Goal: Find specific page/section

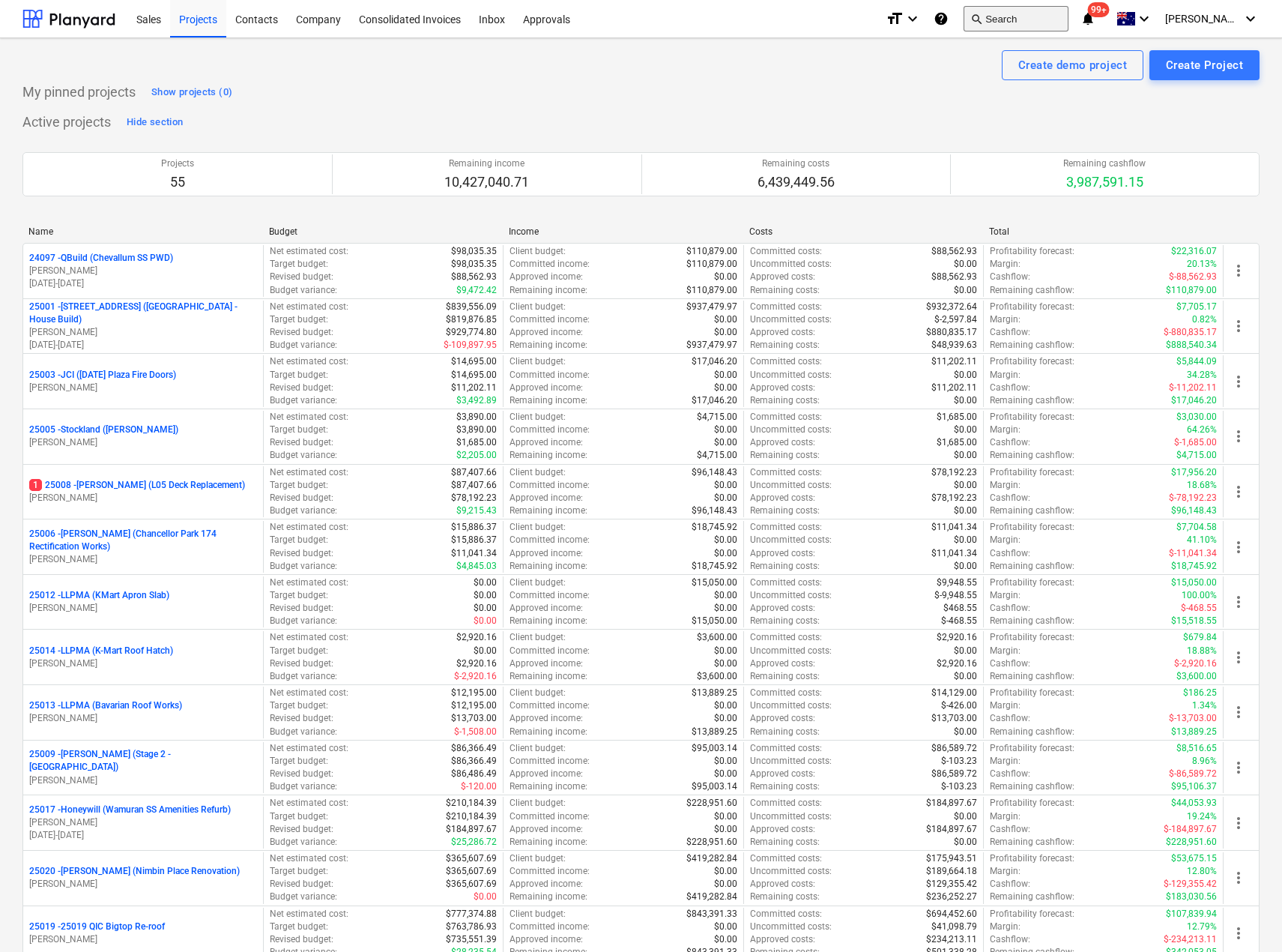
click at [1041, 15] on button "search Search" at bounding box center [1015, 18] width 105 height 25
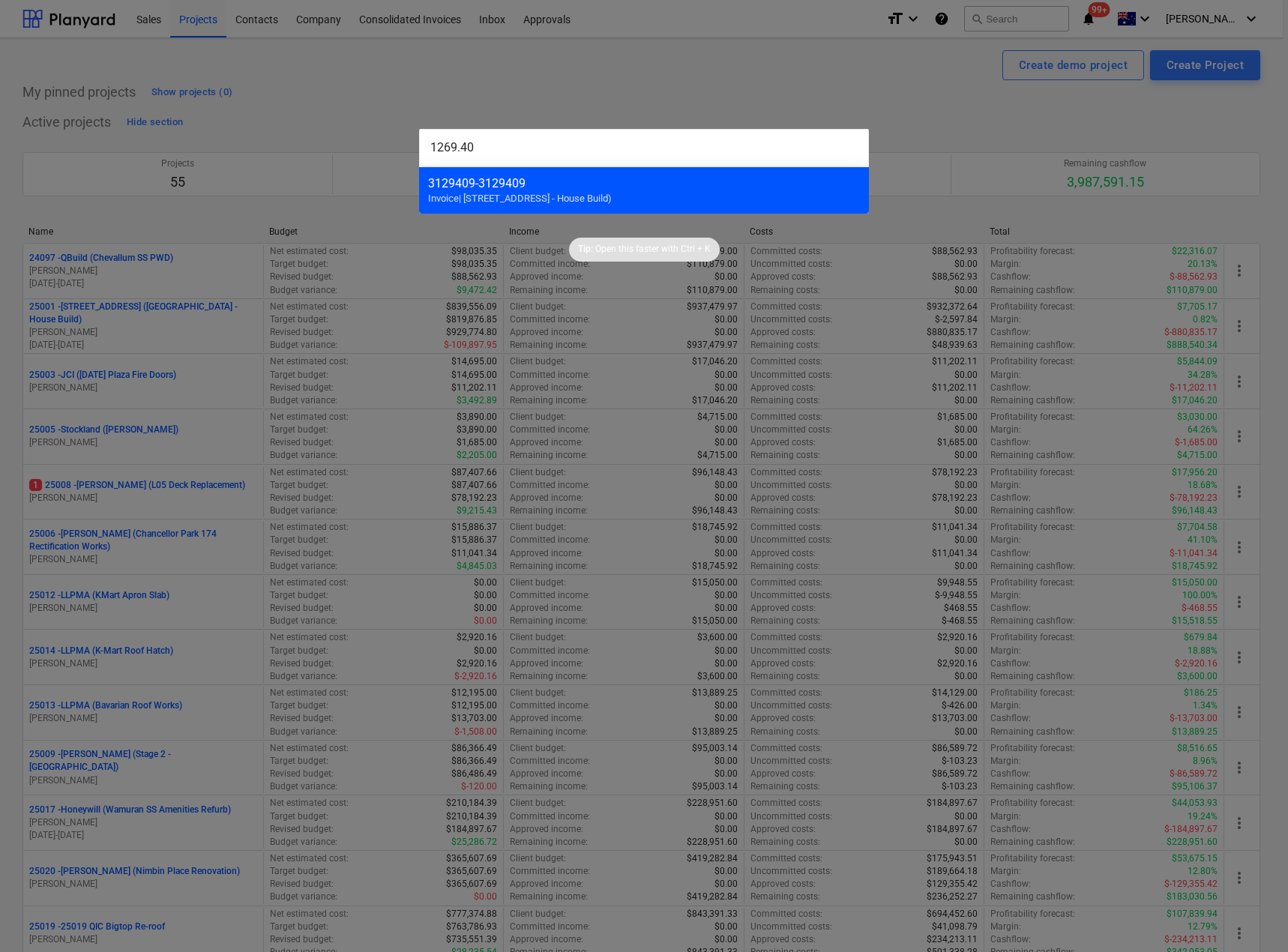
type input "1269.40"
click at [641, 187] on div "3129409 - 3129409" at bounding box center [644, 183] width 432 height 14
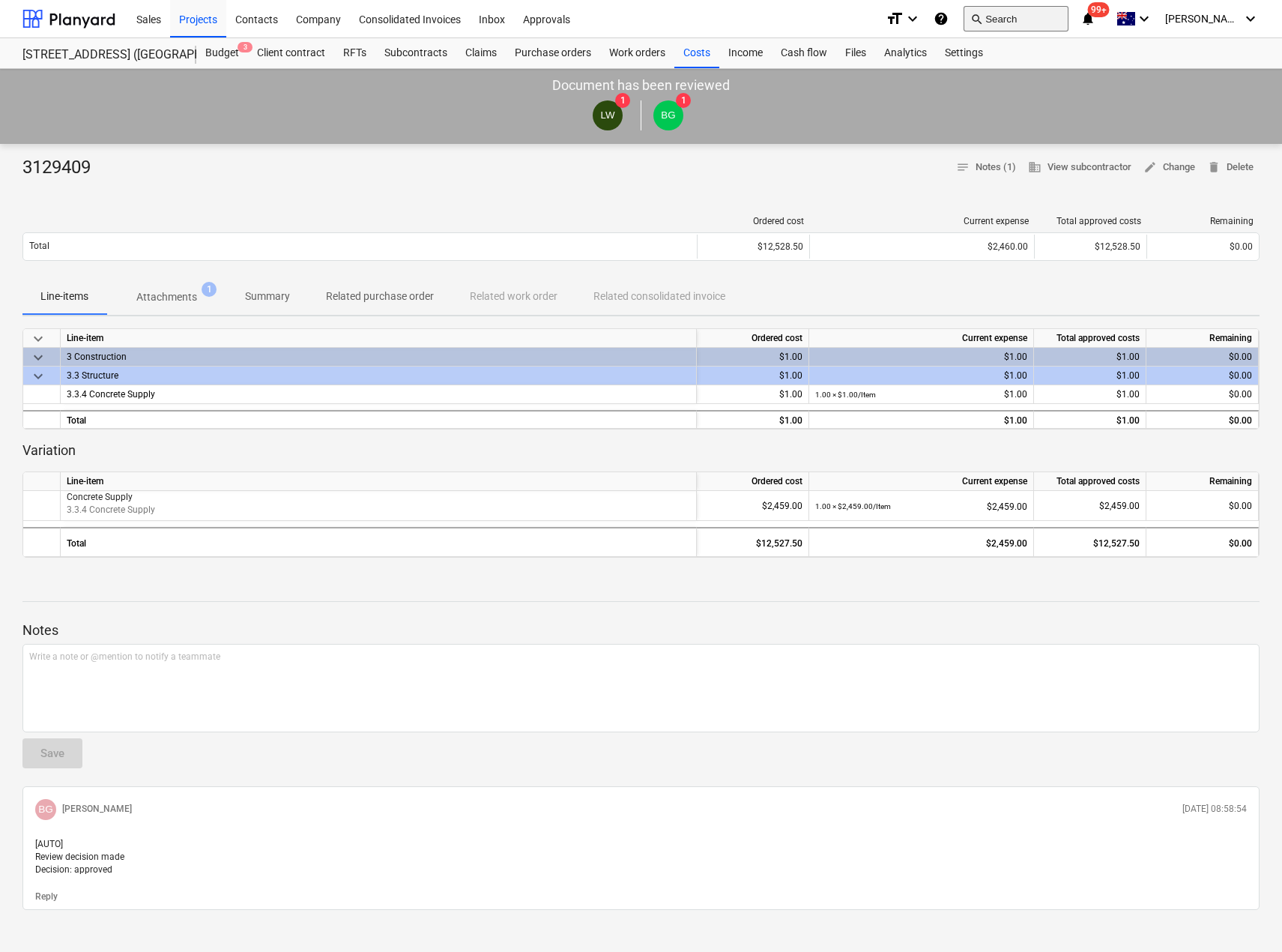
click at [1024, 20] on button "search Search" at bounding box center [1015, 18] width 105 height 25
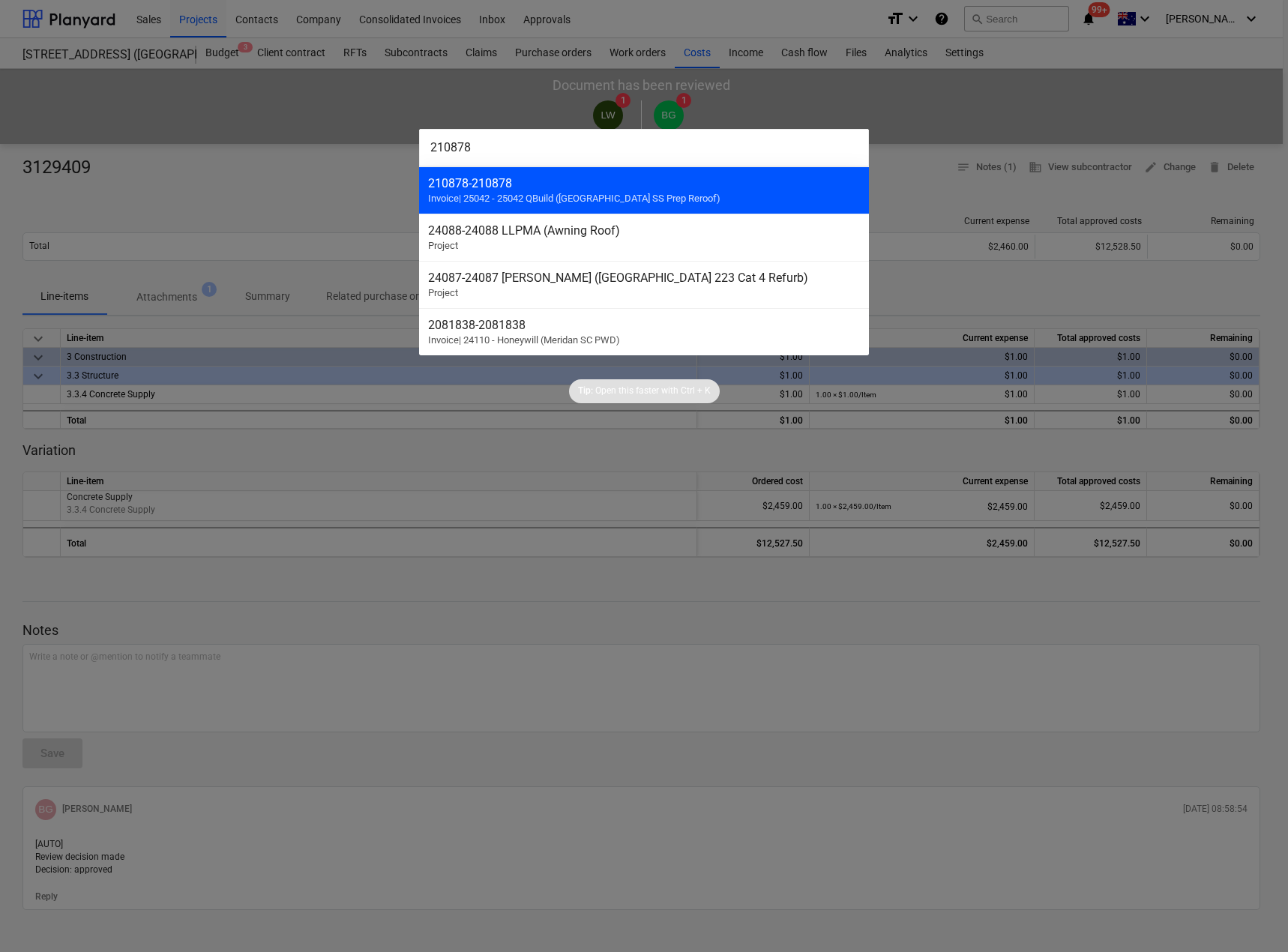
type input "210878"
click at [526, 185] on div "210878 - 210878" at bounding box center [644, 183] width 432 height 14
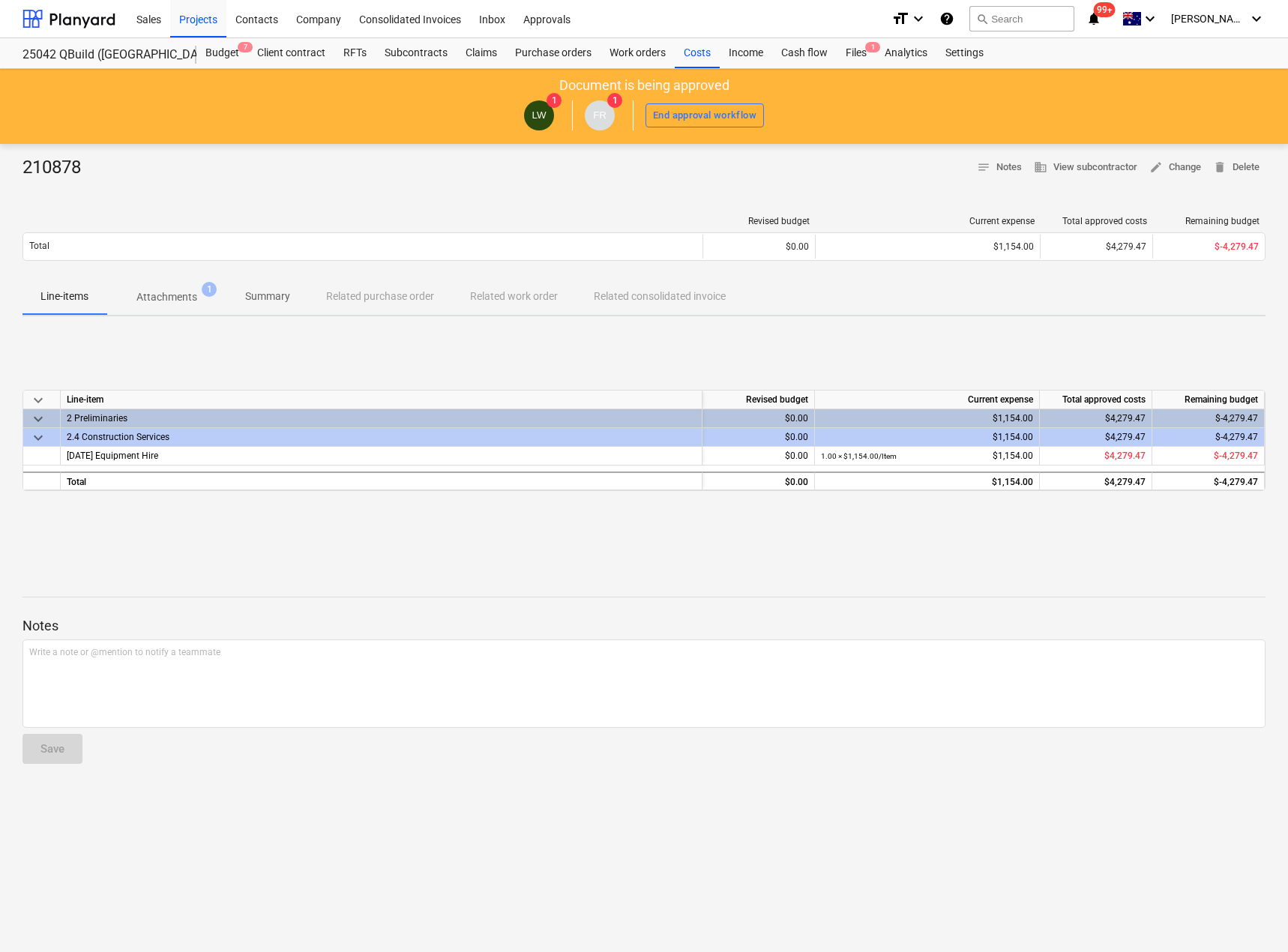
click at [174, 296] on p "Attachments" at bounding box center [167, 297] width 61 height 16
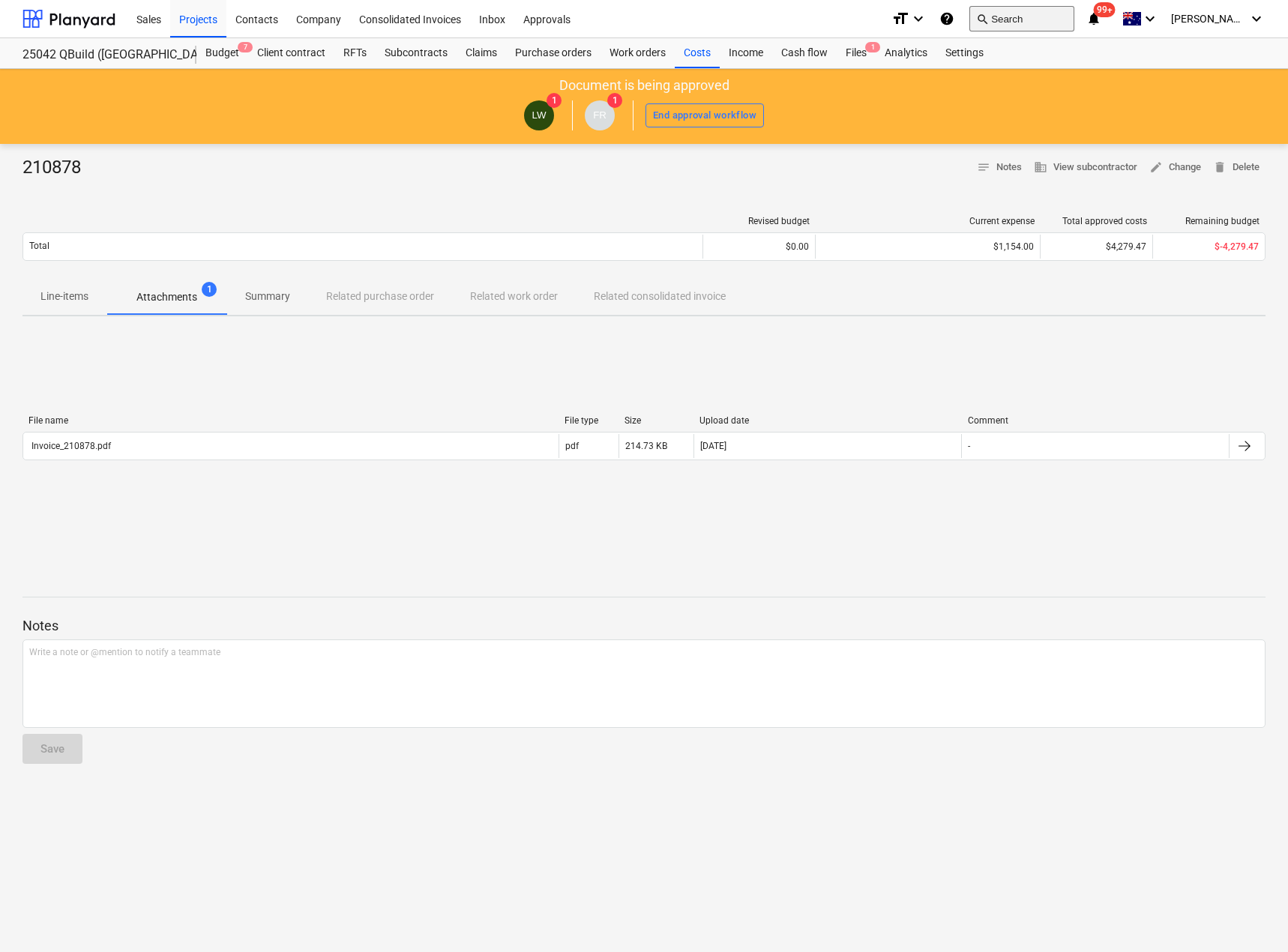
click at [1074, 17] on button "search Search" at bounding box center [1021, 18] width 105 height 25
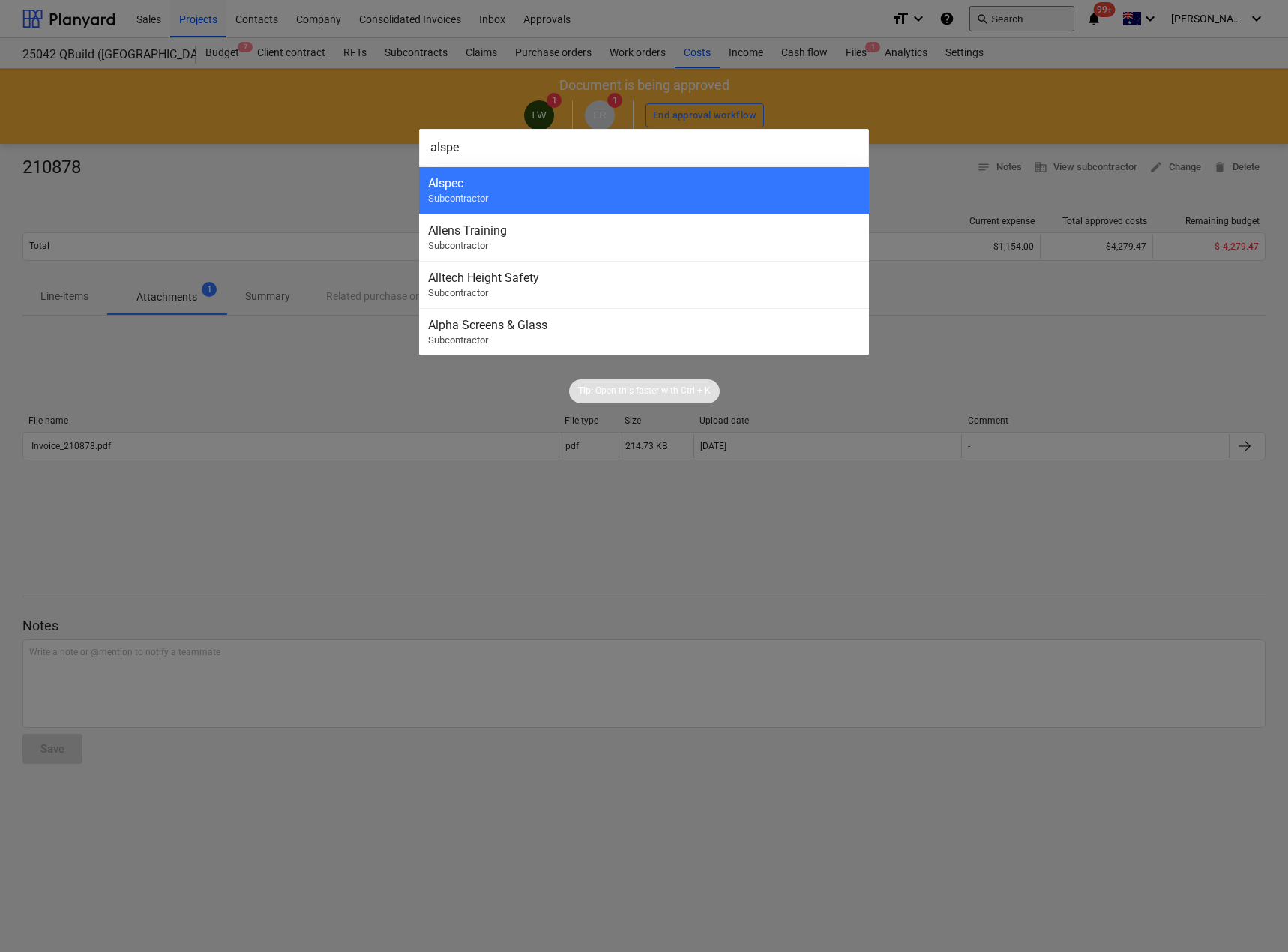
type input "alspec"
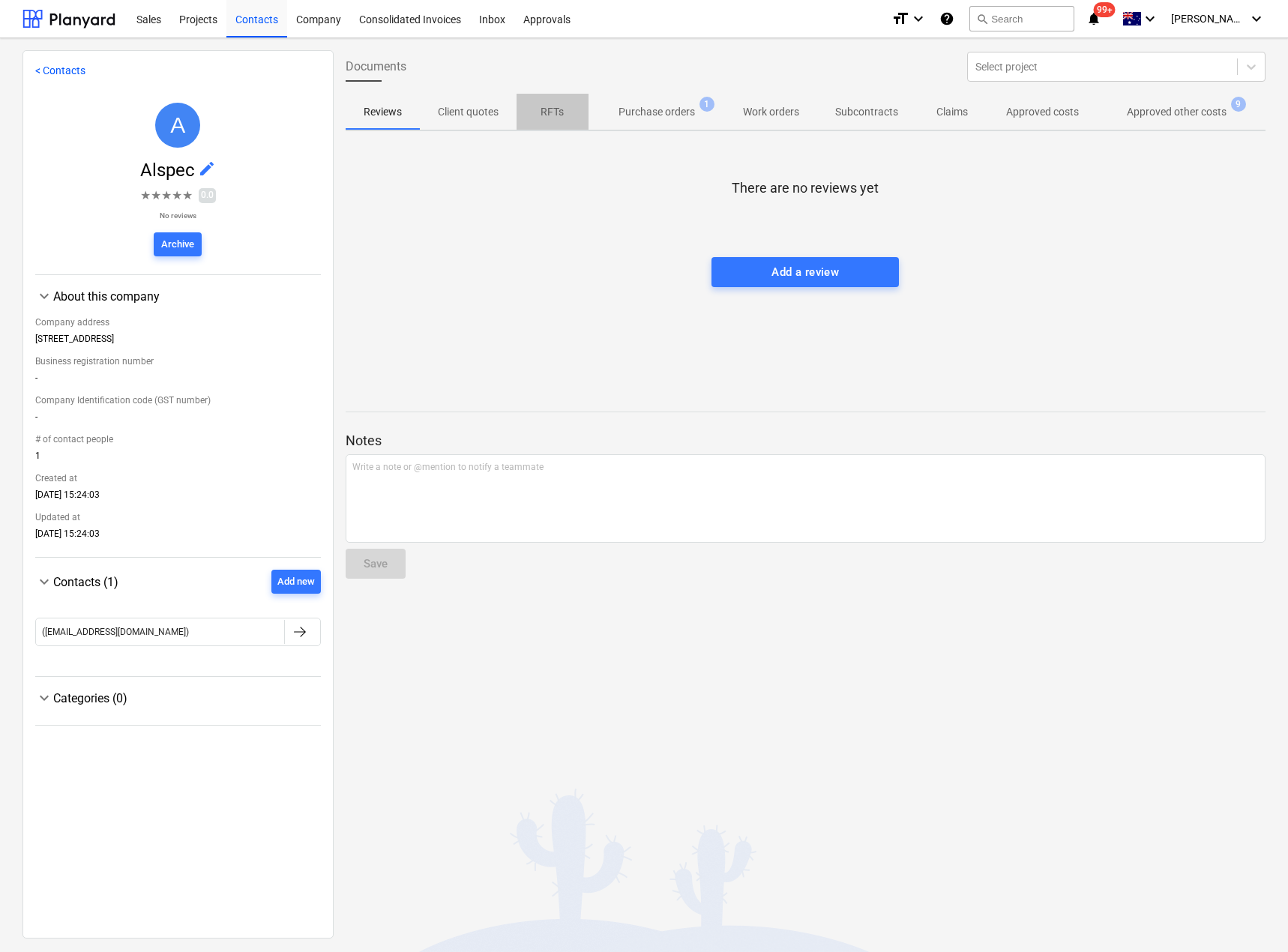
click at [529, 113] on span "RFTs" at bounding box center [552, 111] width 72 height 24
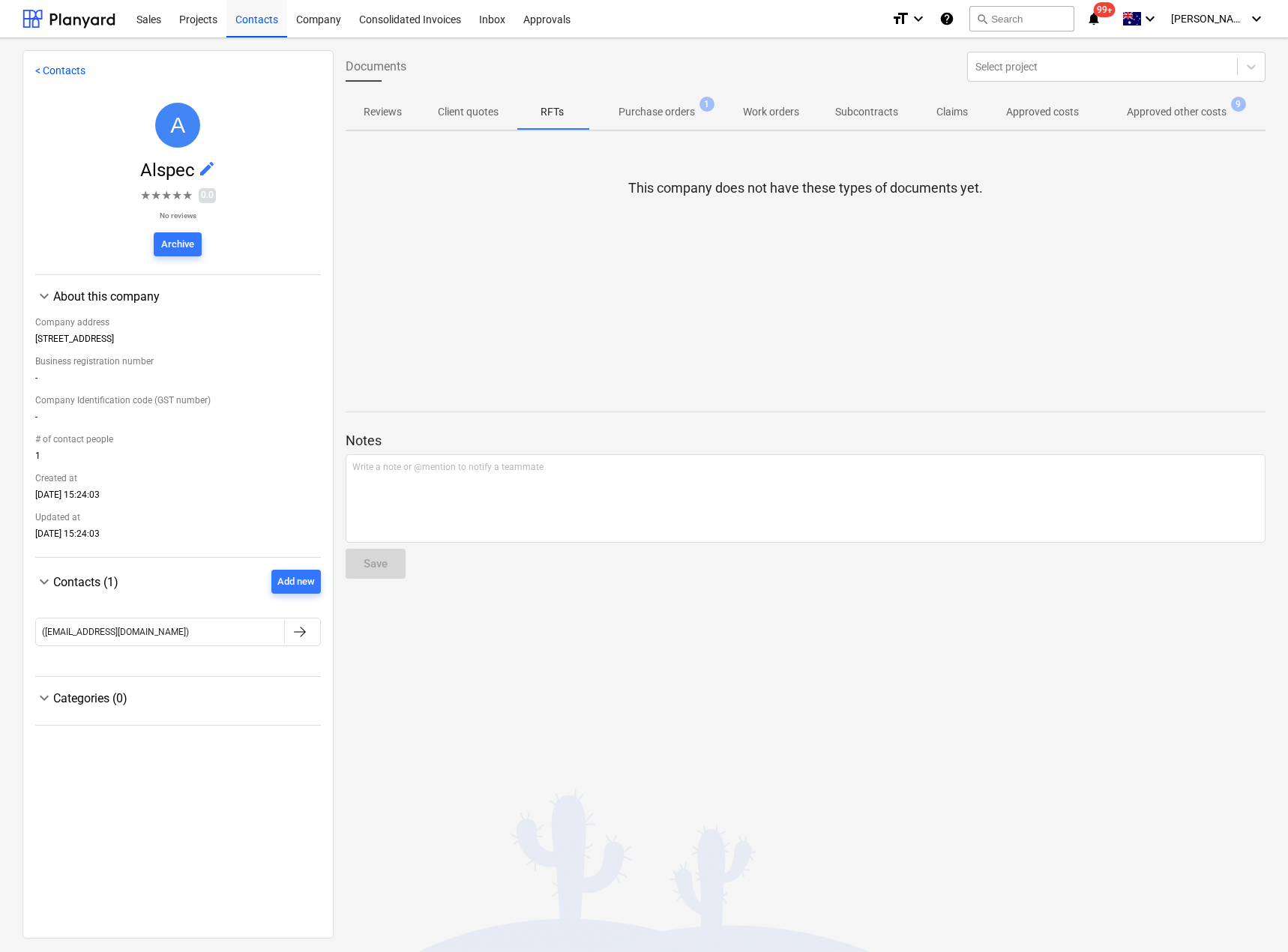
click at [658, 105] on p "Purchase orders" at bounding box center [657, 112] width 77 height 16
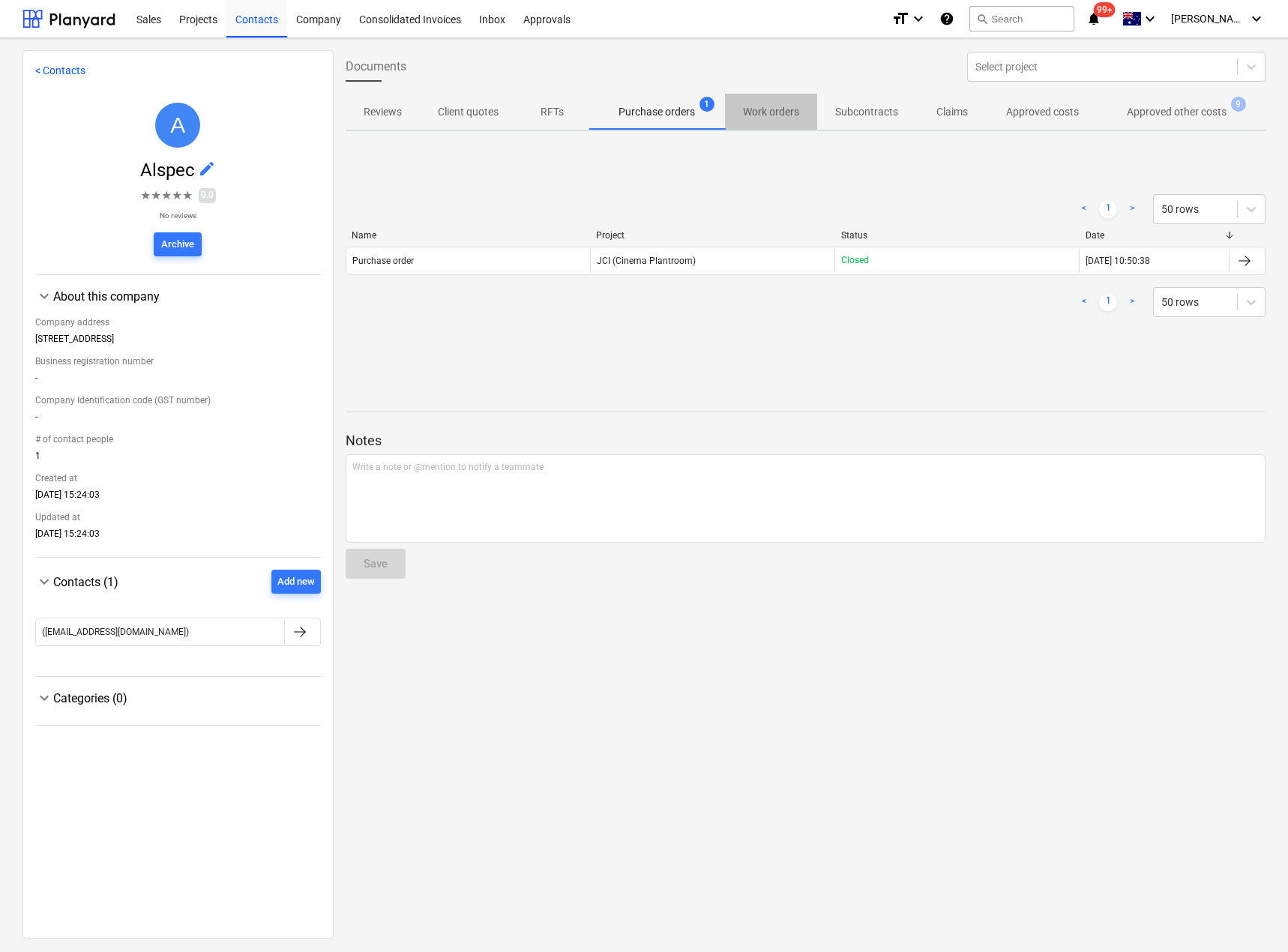
click at [764, 108] on p "Work orders" at bounding box center [771, 112] width 57 height 16
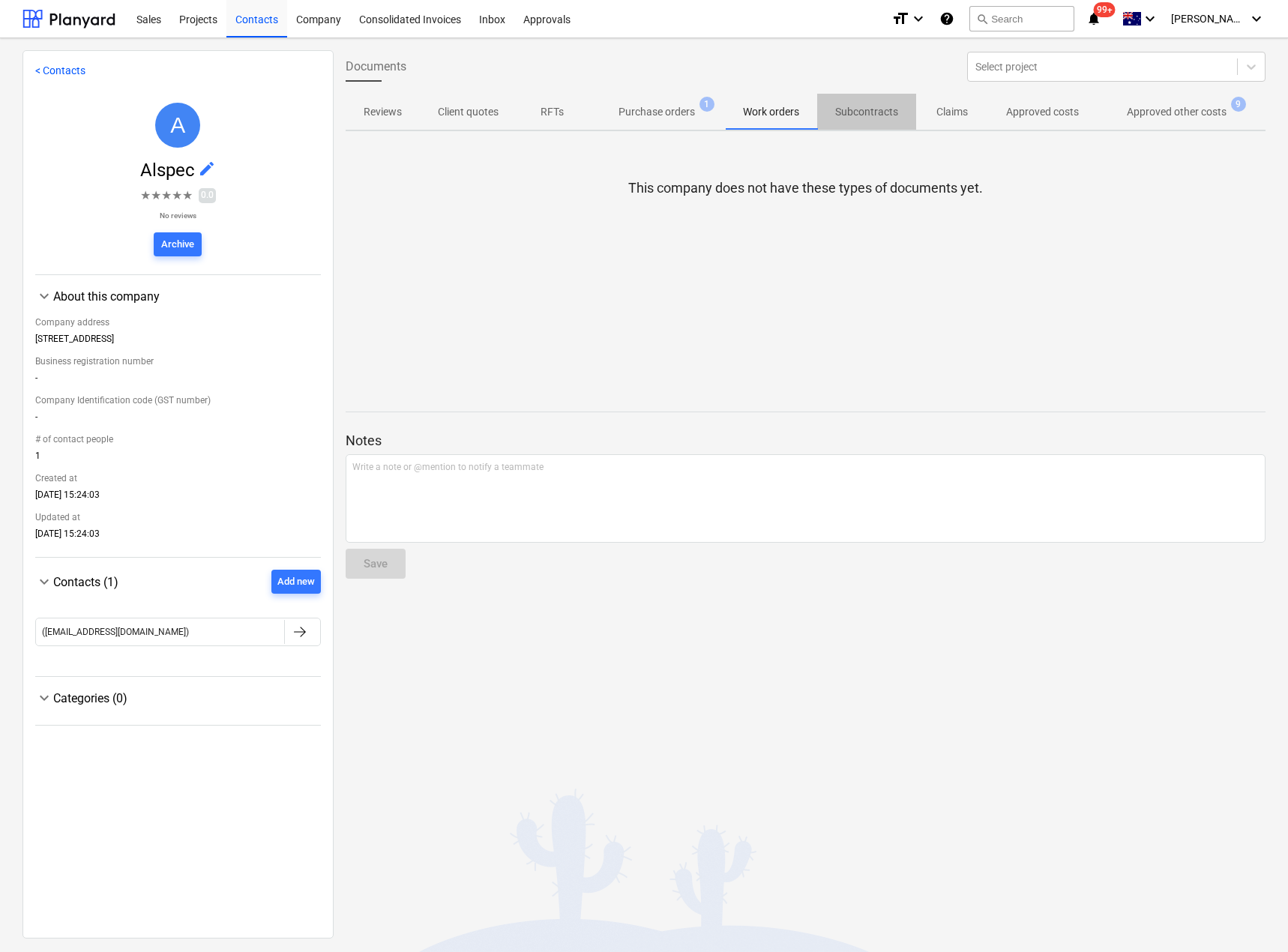
click at [867, 109] on p "Subcontracts" at bounding box center [866, 112] width 63 height 16
click at [957, 111] on p "Claims" at bounding box center [952, 112] width 36 height 16
click at [1041, 113] on p "Approved costs" at bounding box center [1042, 112] width 72 height 16
click at [1160, 115] on p "Approved other costs" at bounding box center [1176, 112] width 99 height 16
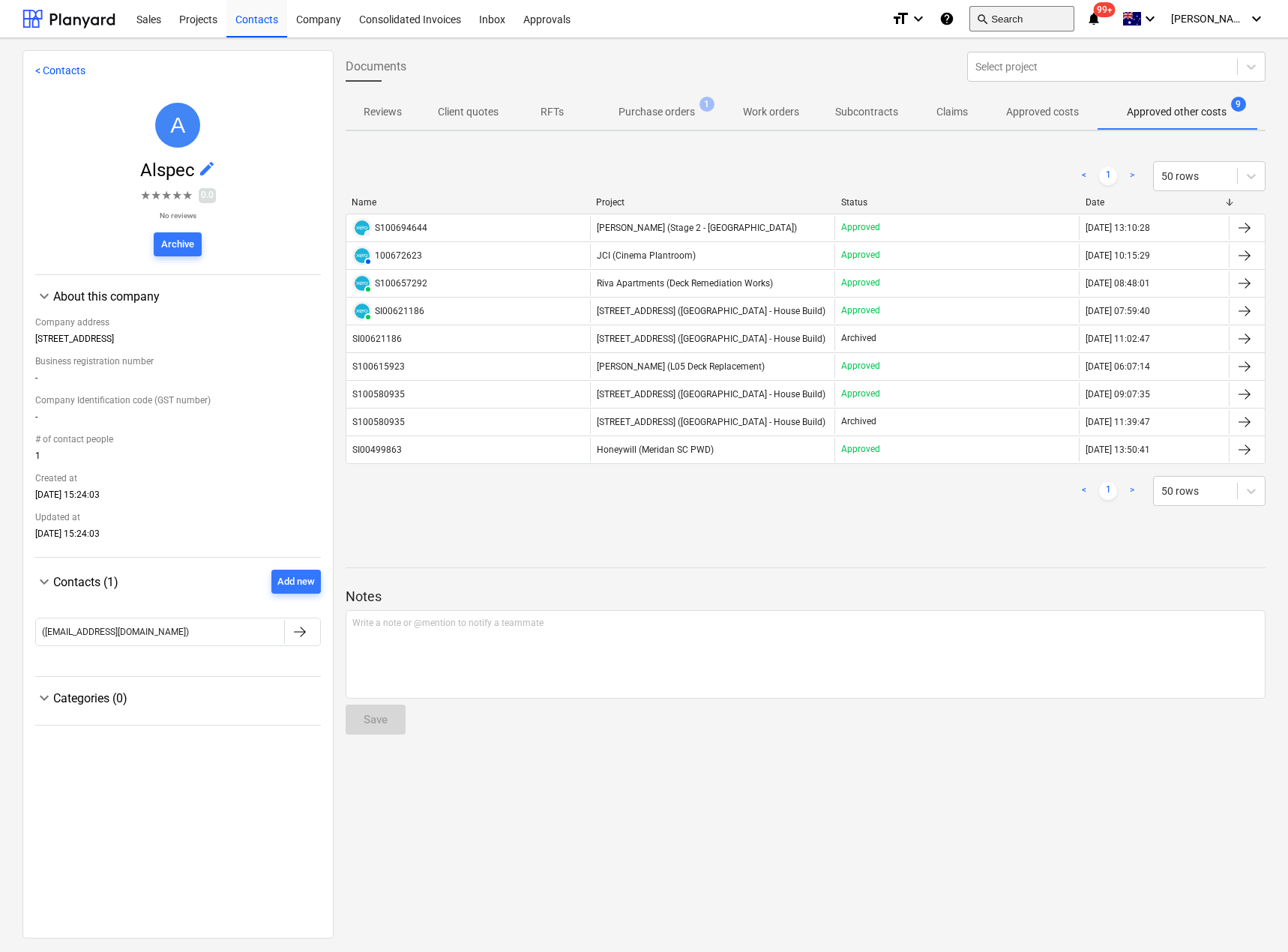
click at [1054, 20] on button "search Search" at bounding box center [1021, 18] width 105 height 25
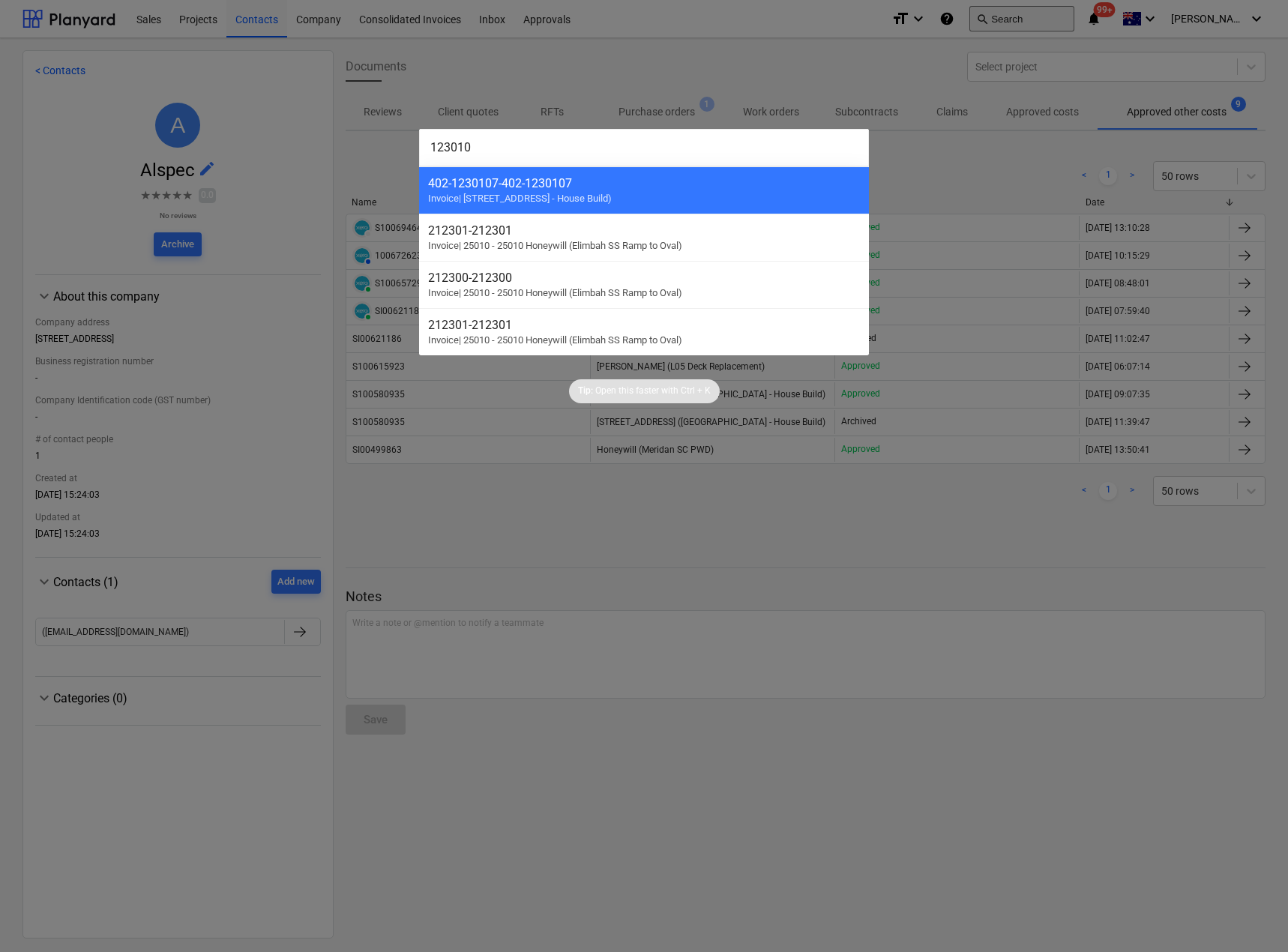
type input "1230107"
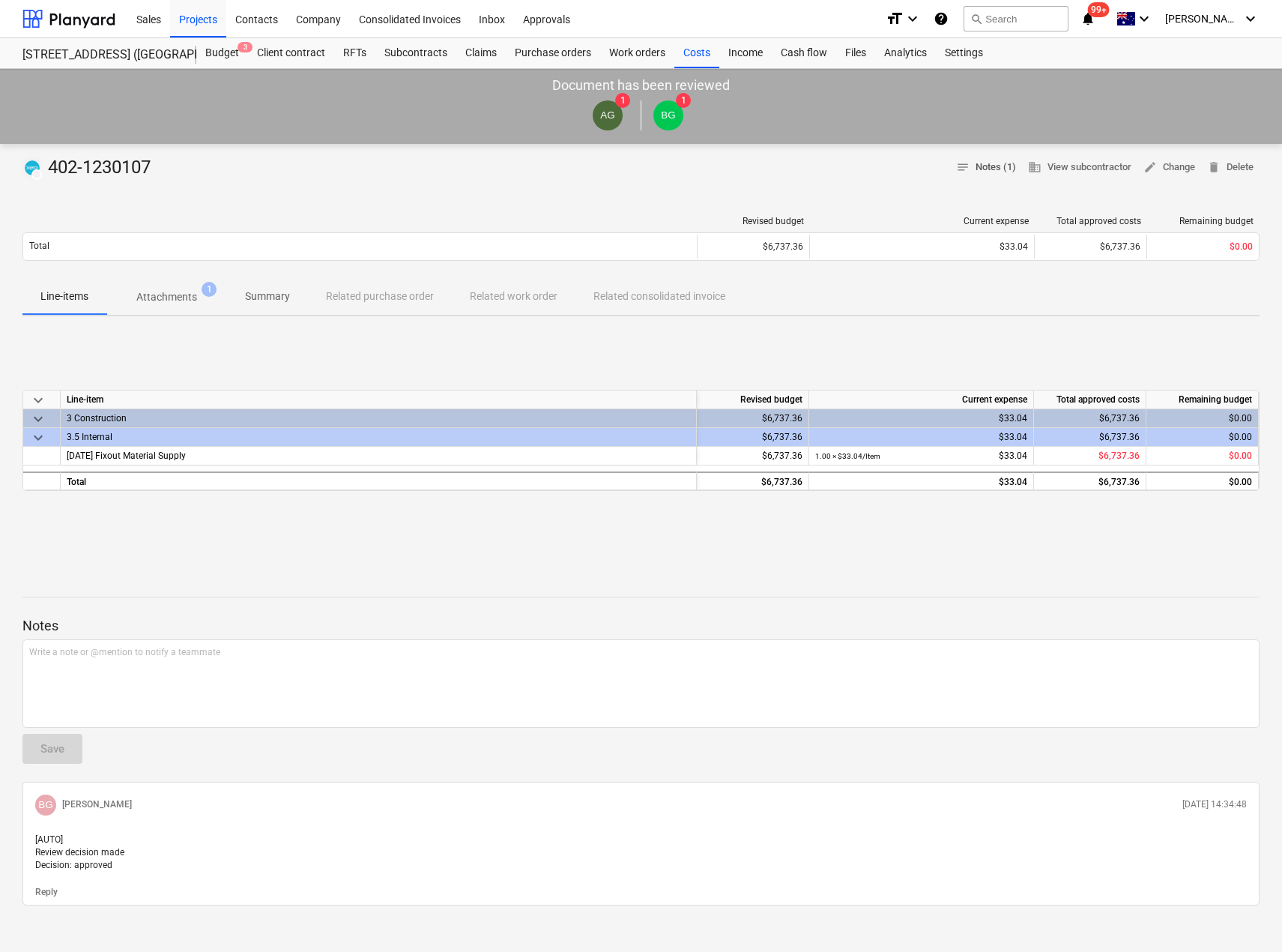
click at [992, 166] on span "notes Notes (1)" at bounding box center [986, 167] width 60 height 17
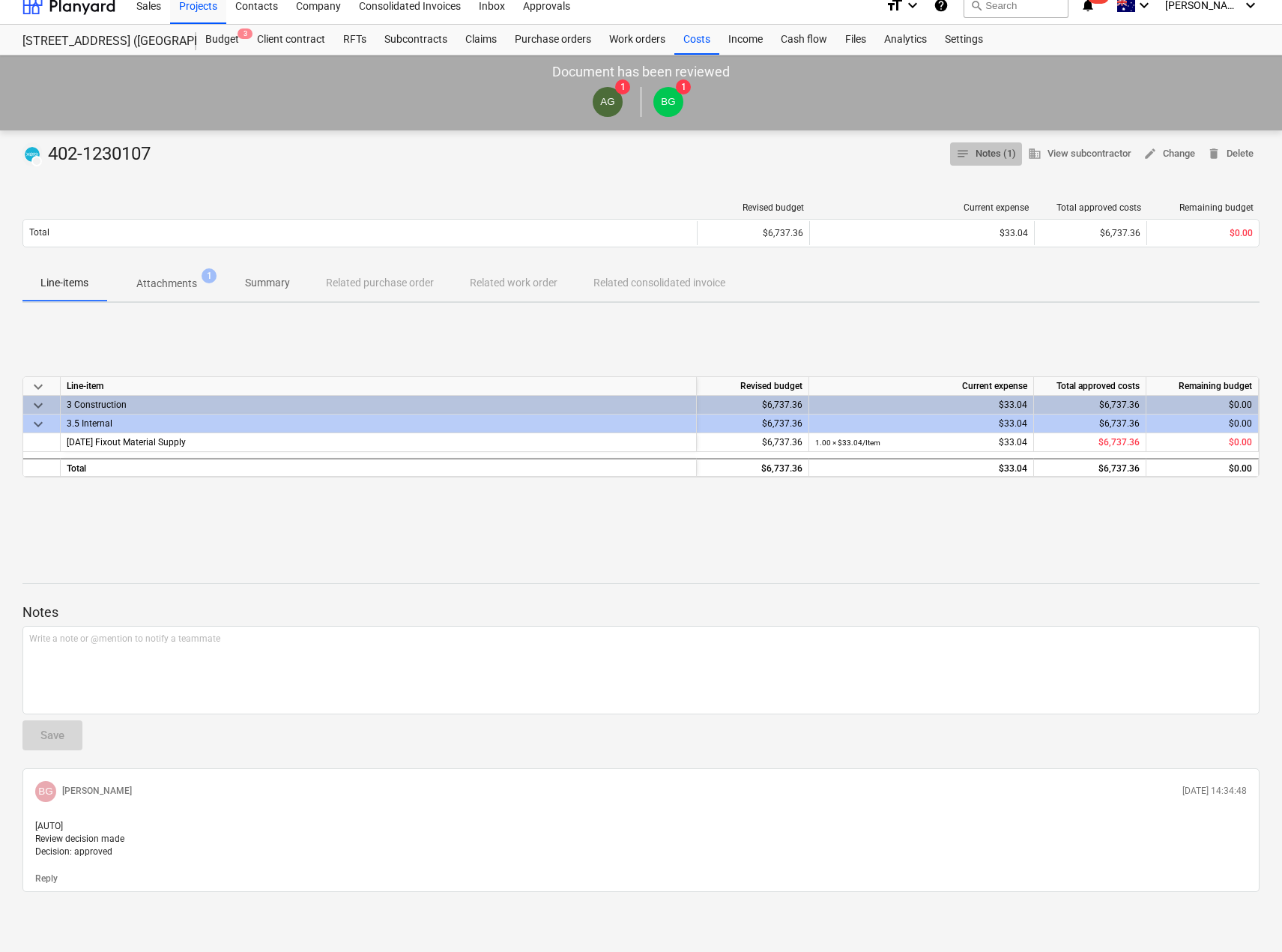
click at [991, 145] on span "notes Notes (1)" at bounding box center [986, 154] width 60 height 17
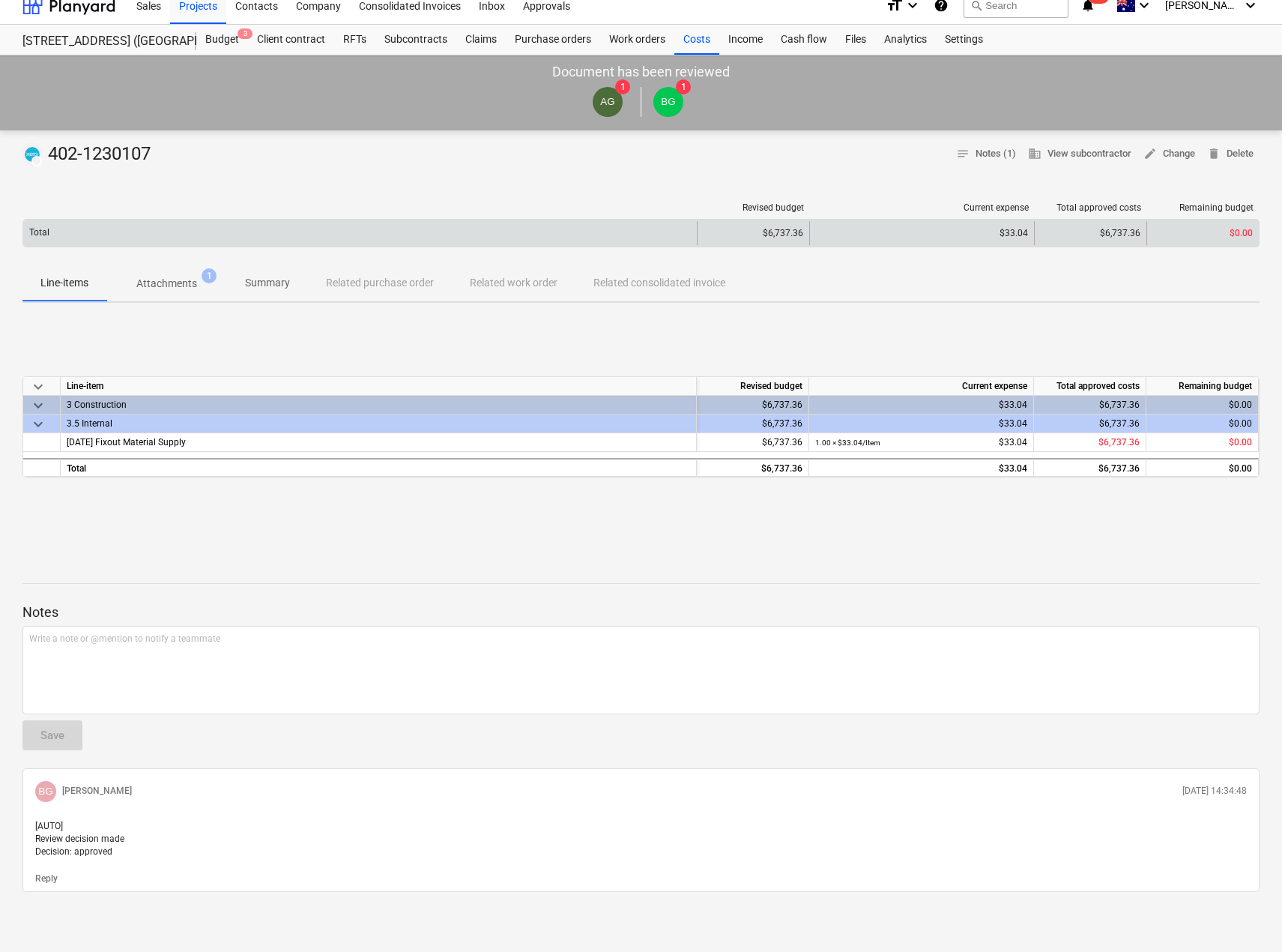
scroll to position [0, 0]
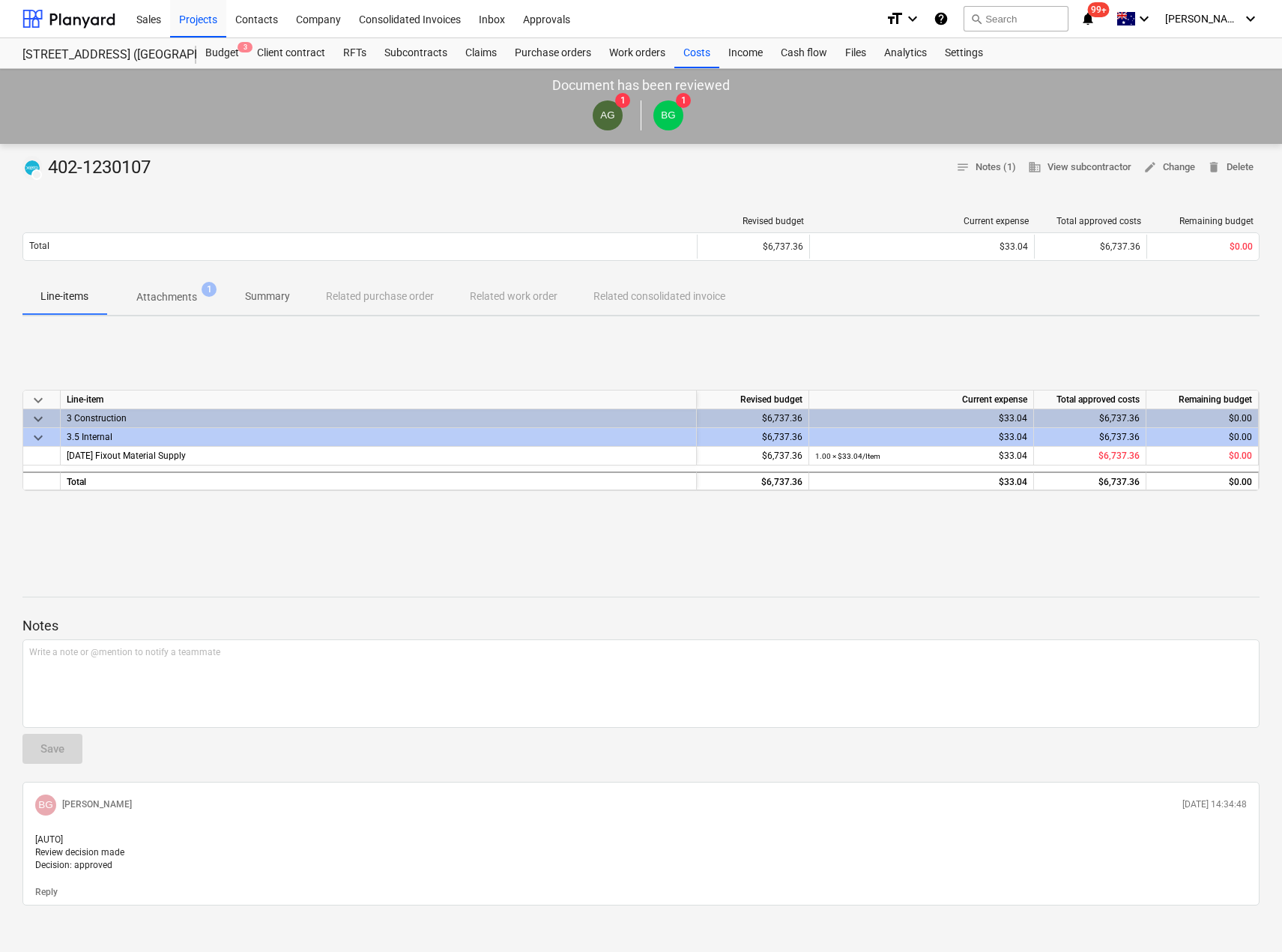
click at [167, 300] on p "Attachments" at bounding box center [167, 297] width 61 height 16
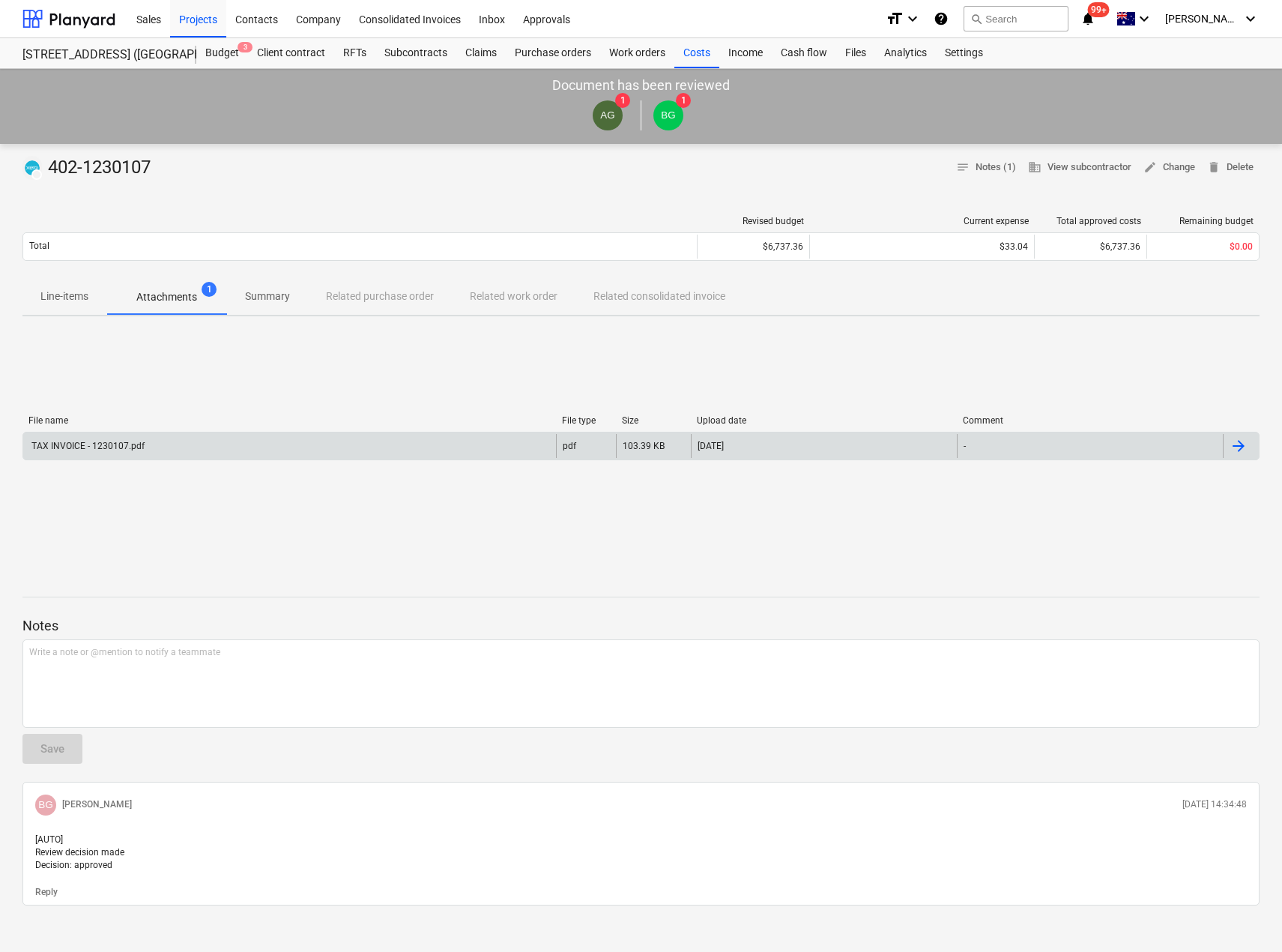
click at [91, 449] on div "TAX INVOICE - 1230107.pdf" at bounding box center [87, 446] width 115 height 10
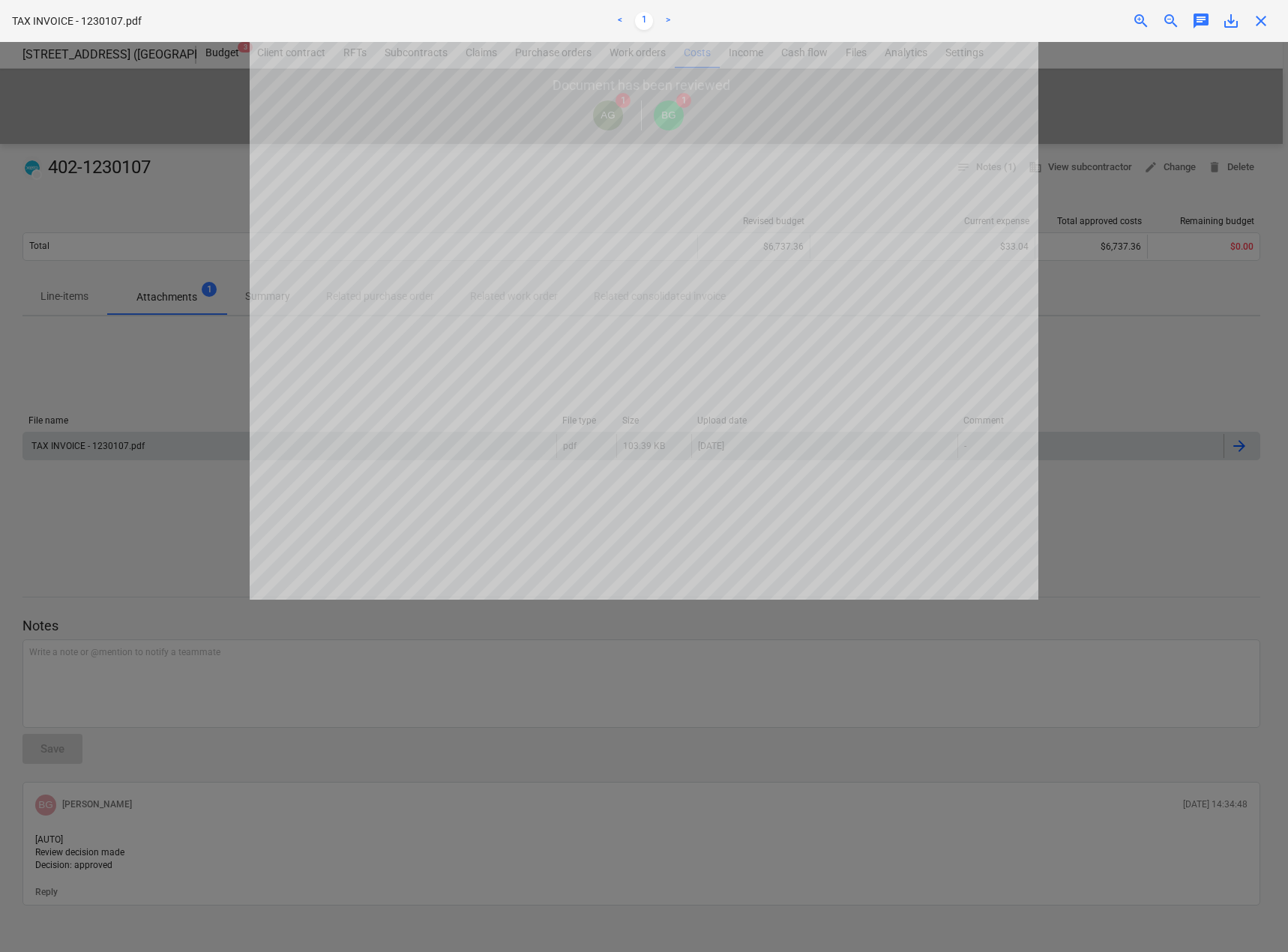
click at [1265, 25] on span "close" at bounding box center [1261, 21] width 18 height 18
